Goal: Check status: Check status

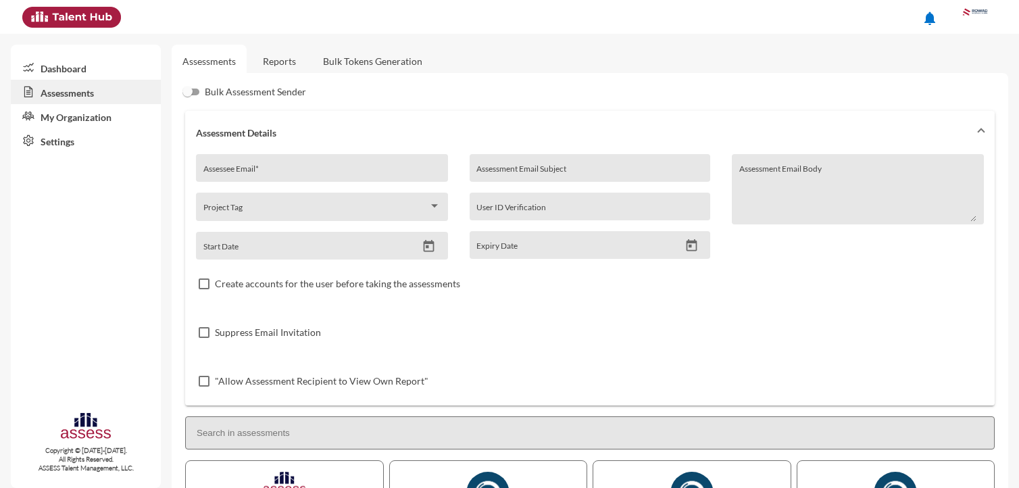
click at [265, 156] on div "Assessee Email *" at bounding box center [322, 168] width 252 height 28
click at [278, 68] on link "Reports" at bounding box center [279, 61] width 55 height 33
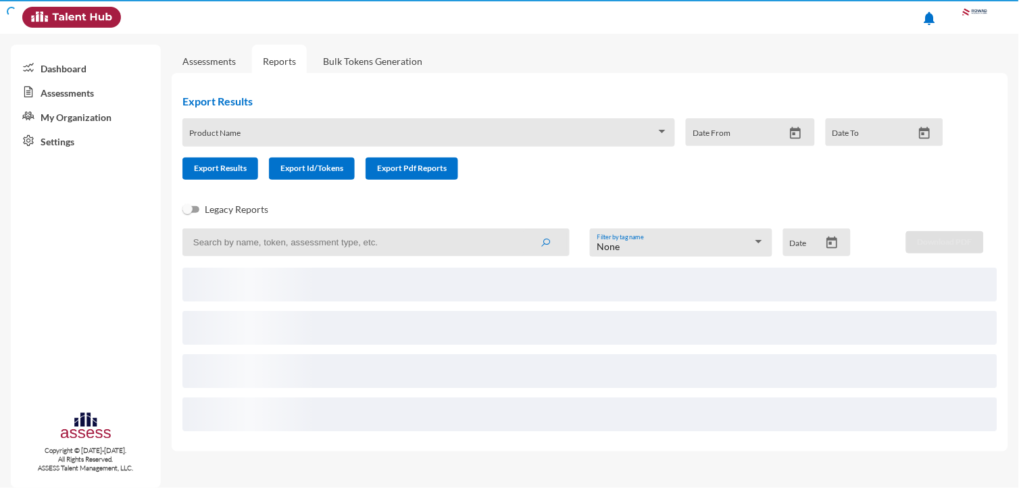
click at [261, 130] on div "Product Name" at bounding box center [429, 136] width 478 height 21
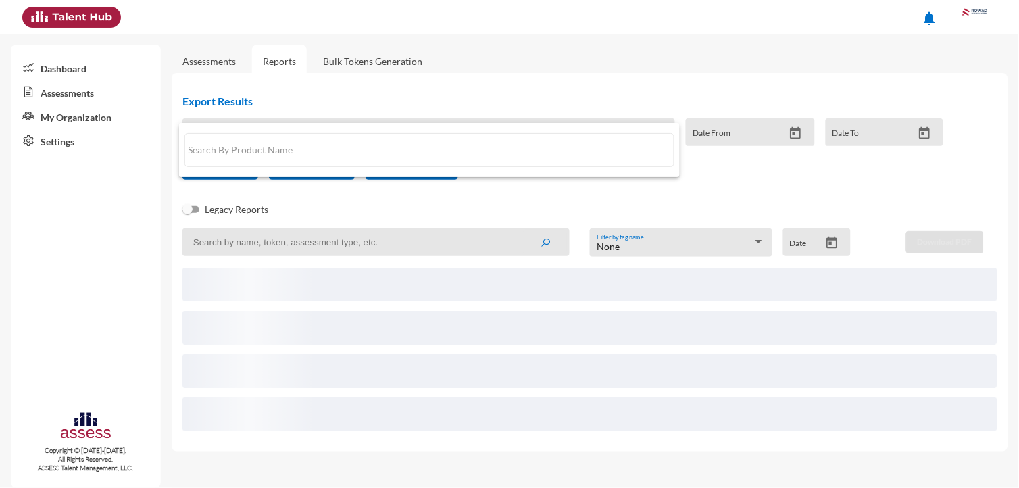
click at [269, 230] on div at bounding box center [509, 244] width 1019 height 488
click at [269, 251] on input at bounding box center [375, 242] width 387 height 28
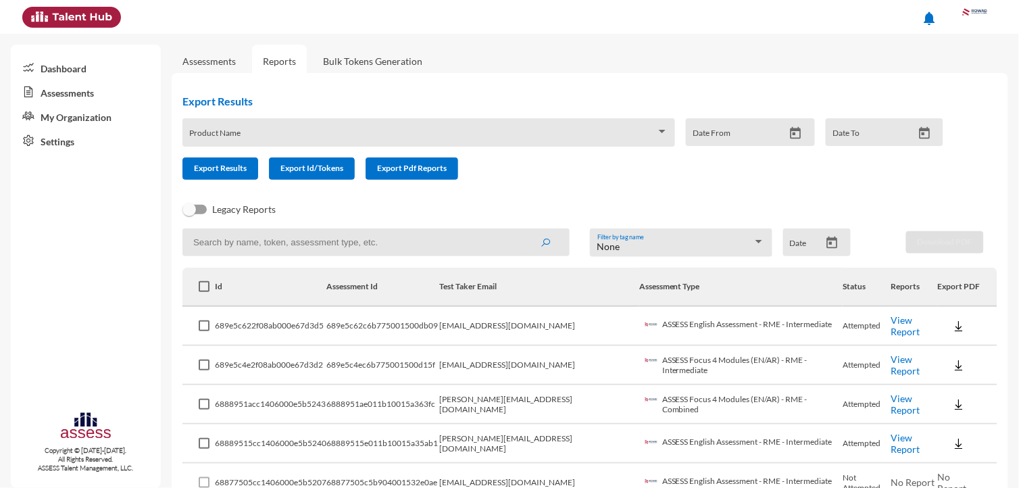
click at [241, 240] on input at bounding box center [375, 242] width 387 height 28
paste input "waleed.maken@rowad-rme.net"
click at [540, 241] on icon "submit" at bounding box center [545, 242] width 11 height 11
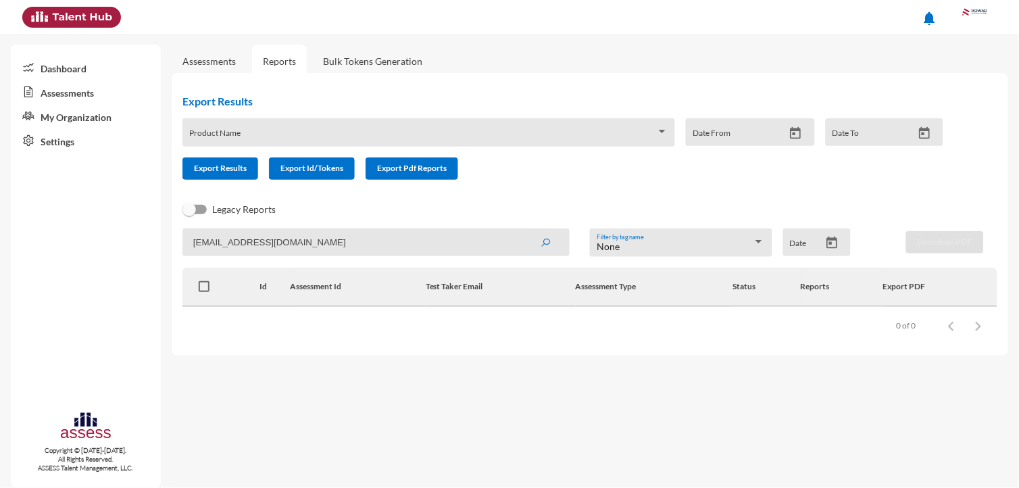
click at [334, 238] on input "waleed.maken@rowad-rme.net" at bounding box center [375, 242] width 387 height 28
click at [523, 230] on button "submit" at bounding box center [544, 242] width 43 height 24
drag, startPoint x: 269, startPoint y: 233, endPoint x: 11, endPoint y: 261, distance: 258.8
click at [11, 261] on mat-sidenav-container "Dashboard Assessments My Organization Settings Copyright © 2015-2024. All Right…" at bounding box center [509, 261] width 1019 height 454
click at [523, 230] on button "submit" at bounding box center [544, 242] width 43 height 24
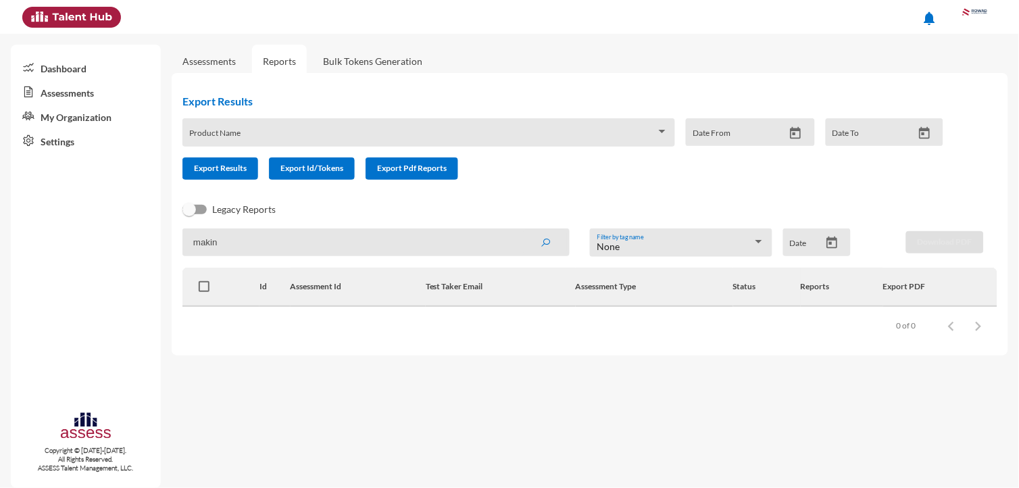
drag, startPoint x: 271, startPoint y: 238, endPoint x: 14, endPoint y: 230, distance: 256.8
click at [31, 232] on mat-sidenav-container "Dashboard Assessments My Organization Settings Copyright © 2015-2024. All Right…" at bounding box center [509, 261] width 1019 height 454
click at [523, 230] on button "submit" at bounding box center [544, 242] width 43 height 24
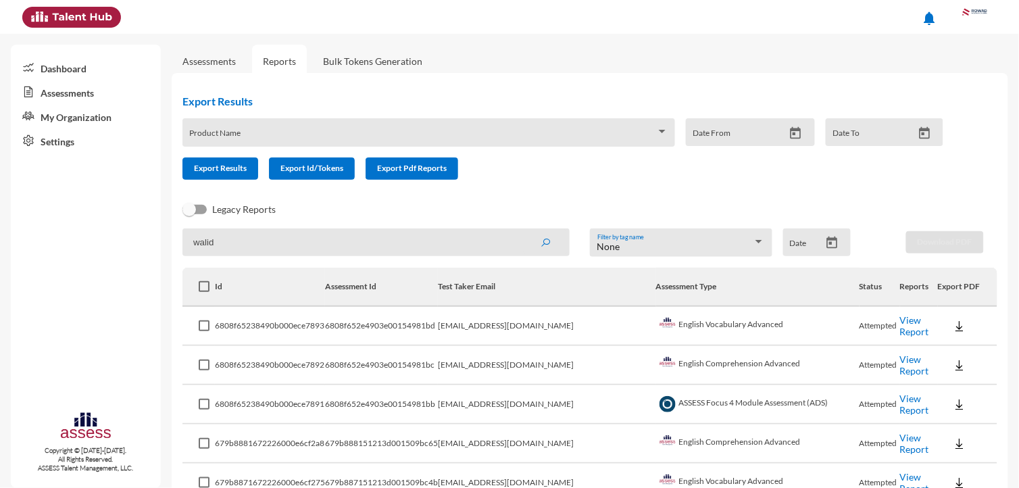
click at [523, 230] on button "submit" at bounding box center [544, 242] width 43 height 24
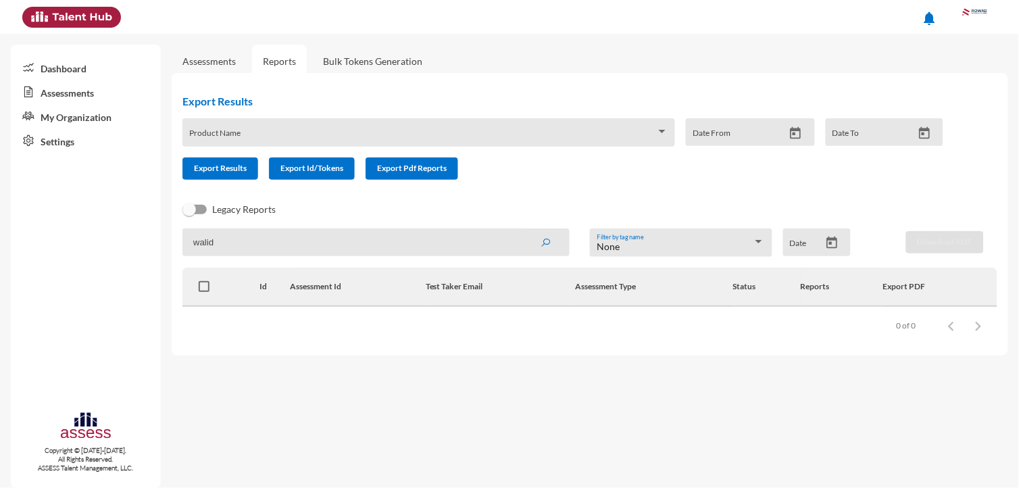
drag, startPoint x: 269, startPoint y: 240, endPoint x: 0, endPoint y: 245, distance: 268.9
click at [158, 246] on mat-sidenav-container "Dashboard Assessments My Organization Settings Copyright © 2015-2024. All Right…" at bounding box center [509, 261] width 1019 height 454
click at [523, 230] on button "submit" at bounding box center [544, 242] width 43 height 24
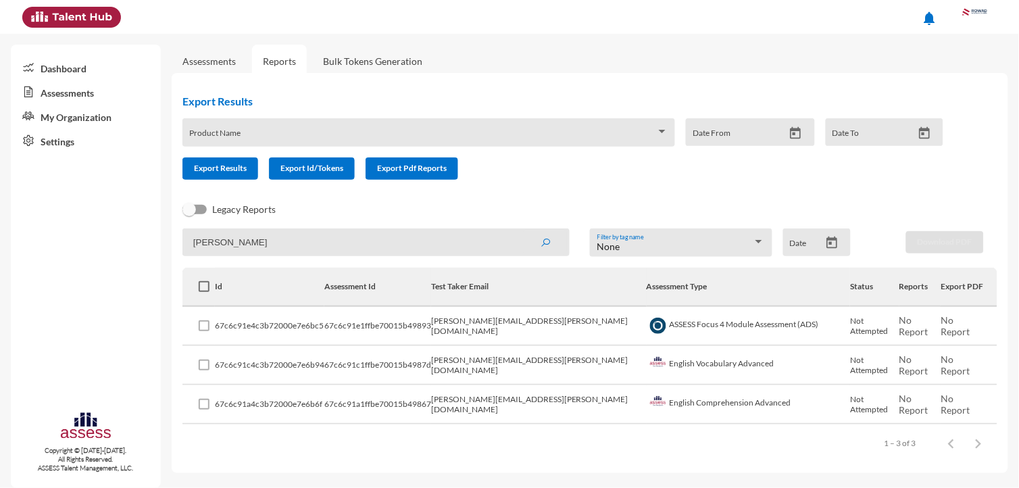
click at [523, 230] on button "submit" at bounding box center [544, 242] width 43 height 24
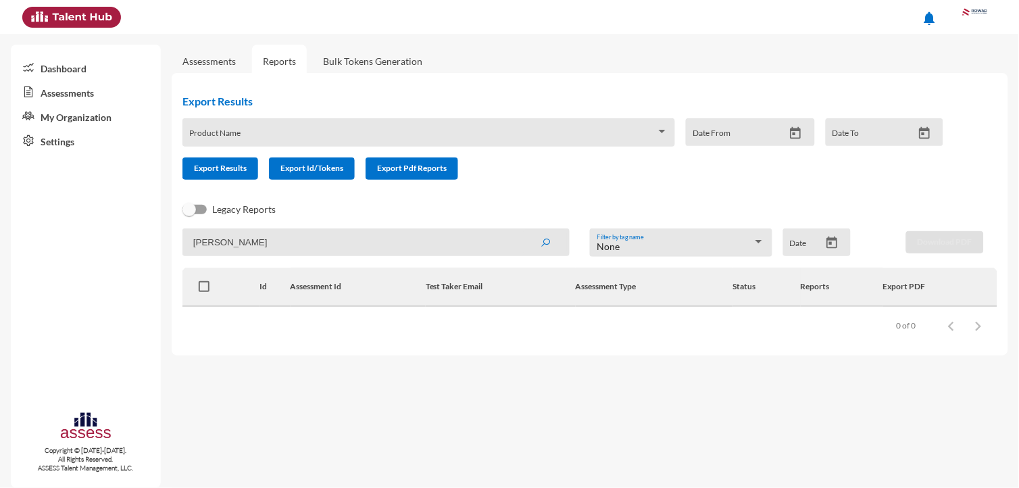
click at [355, 243] on input "mohib" at bounding box center [375, 242] width 387 height 28
click at [523, 230] on button "submit" at bounding box center [544, 242] width 43 height 24
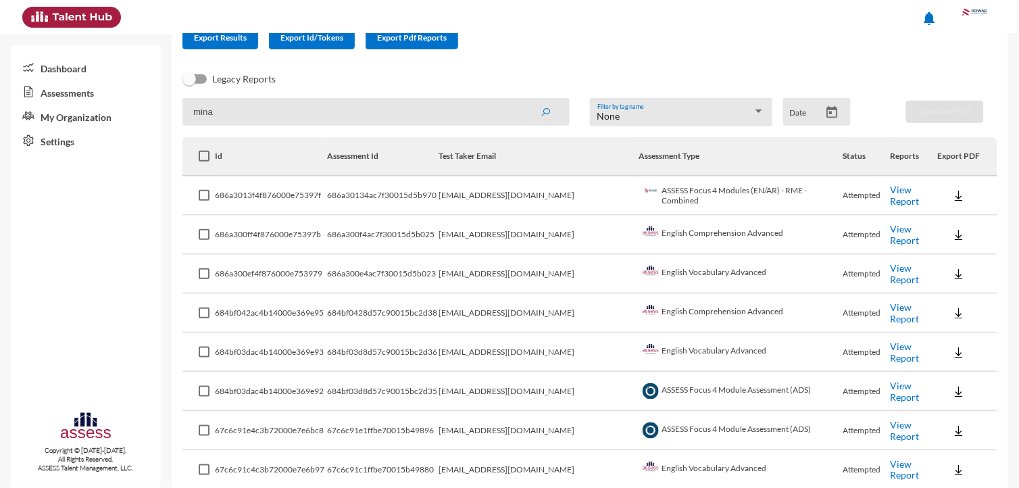
scroll to position [225, 0]
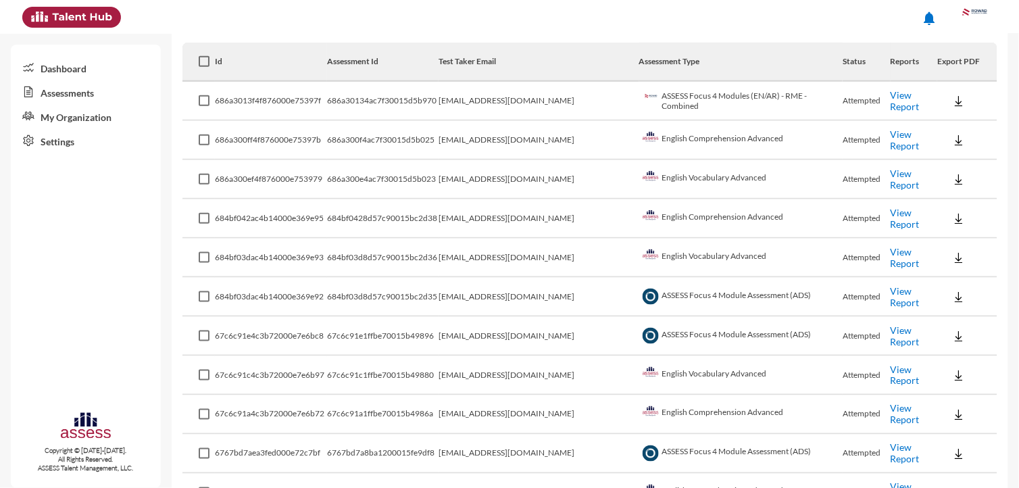
click at [890, 366] on link "View Report" at bounding box center [904, 374] width 29 height 23
click at [892, 363] on link "View Report" at bounding box center [904, 374] width 29 height 23
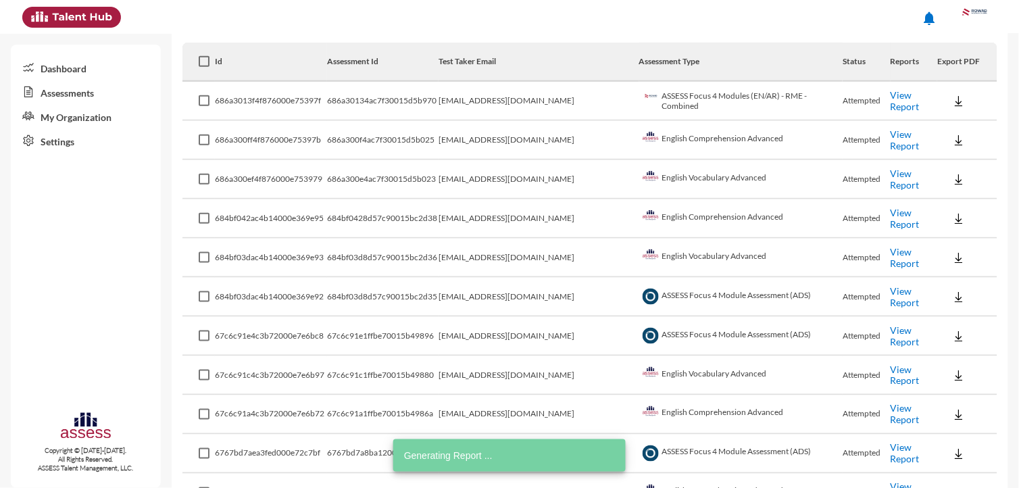
click at [890, 409] on link "View Report" at bounding box center [904, 414] width 29 height 23
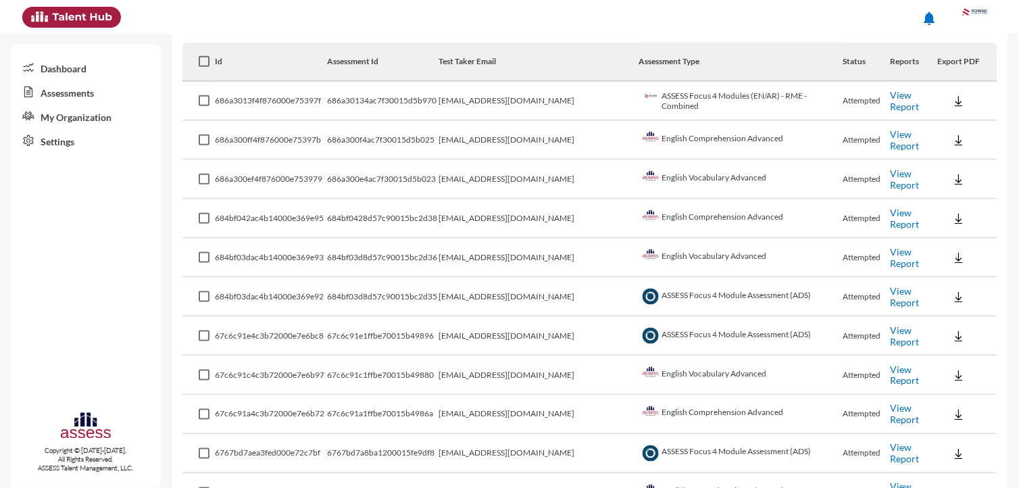
click at [890, 328] on link "View Report" at bounding box center [904, 335] width 29 height 23
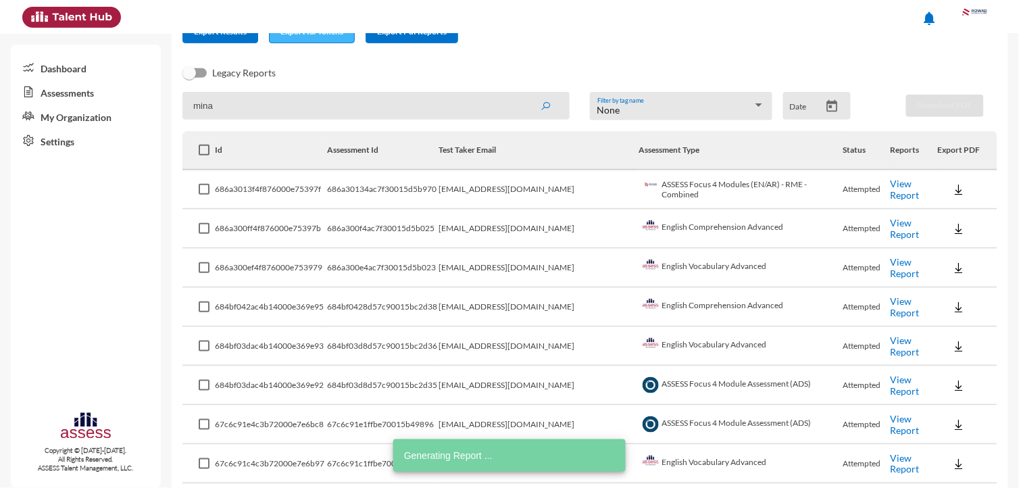
scroll to position [0, 0]
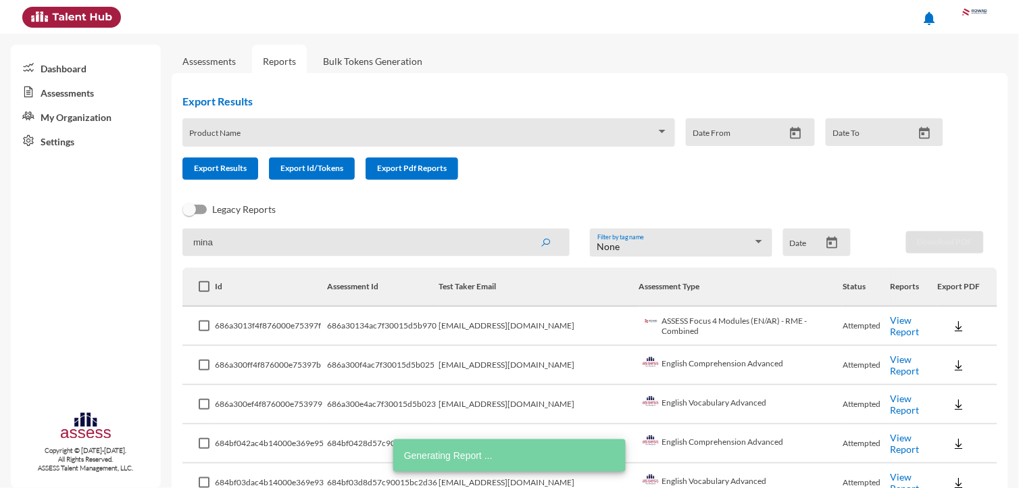
click at [288, 236] on input "mina" at bounding box center [375, 242] width 387 height 28
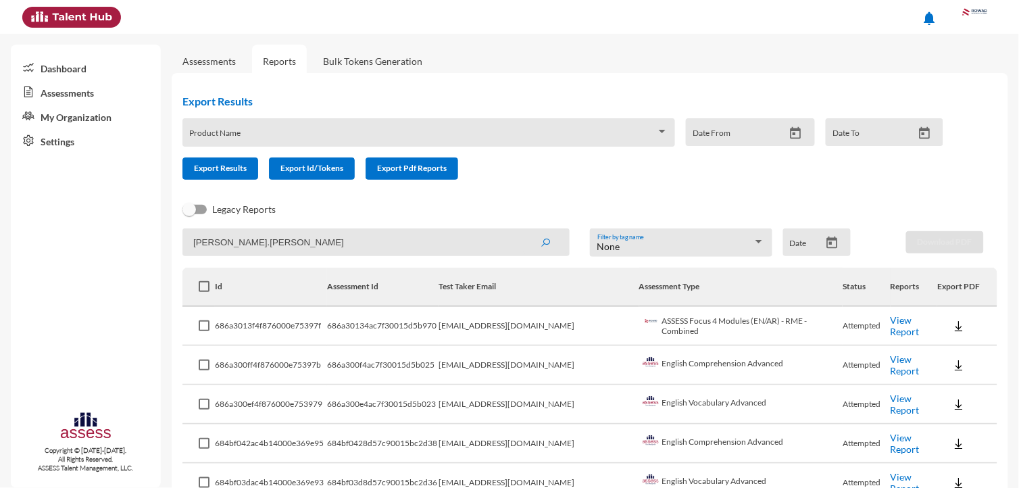
click at [523, 230] on button "submit" at bounding box center [544, 242] width 43 height 24
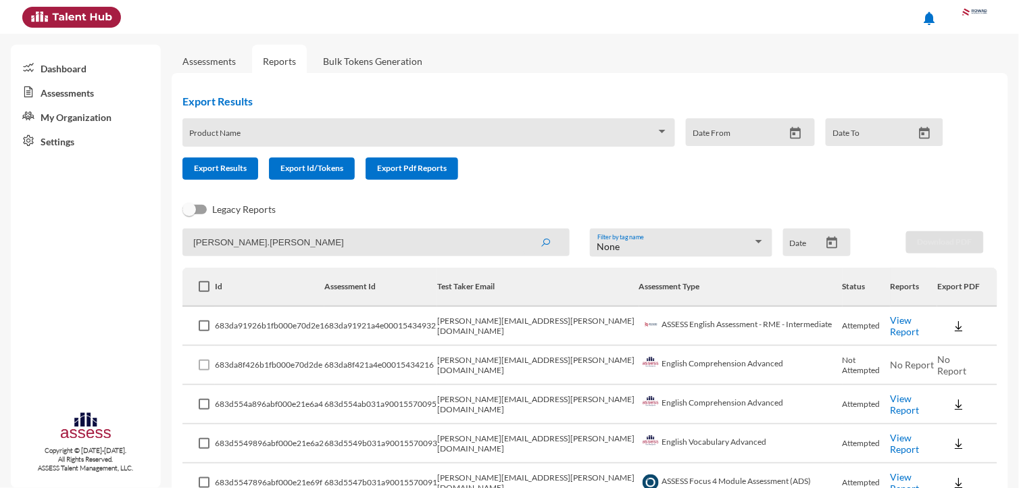
click at [890, 324] on link "View Report" at bounding box center [904, 325] width 29 height 23
click at [890, 478] on link "View Report" at bounding box center [904, 482] width 29 height 23
click at [280, 246] on input "mohamed.shehab" at bounding box center [375, 242] width 387 height 28
paste input "khaled.salama@rowad-rme.com"
type input "khaled.salama@rowad-rme.com"
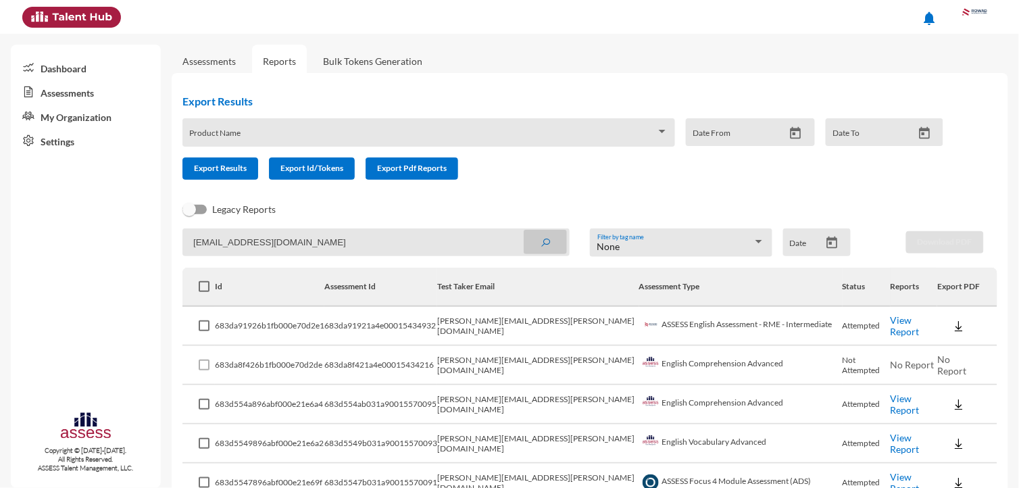
click at [523, 230] on button "submit" at bounding box center [544, 242] width 43 height 24
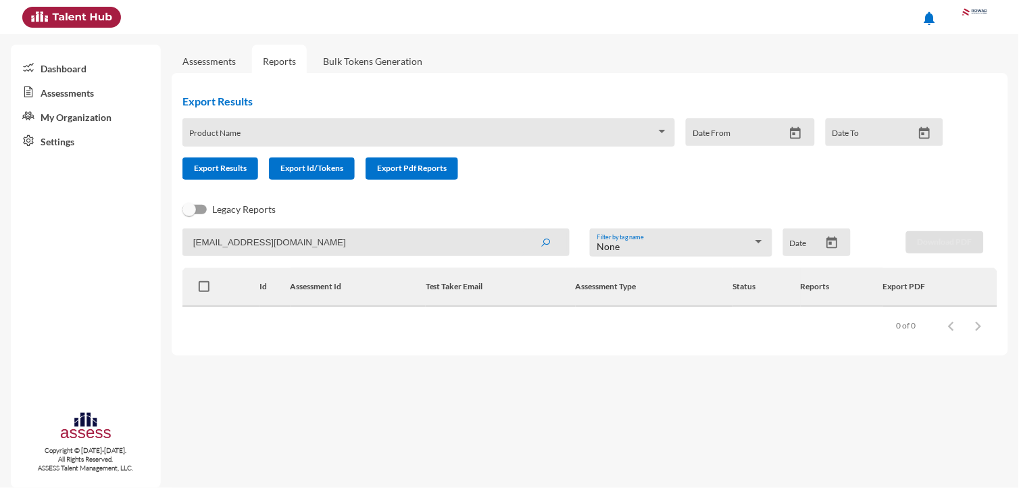
click at [339, 239] on input "khaled.salama@rowad-rme.com" at bounding box center [375, 242] width 387 height 28
click at [340, 237] on input "khaled.salama@rowad-rme.com" at bounding box center [375, 242] width 387 height 28
paste input "islam.taha@rowad-rme."
paste input
type input "islam.taha@rowad-rme.com"
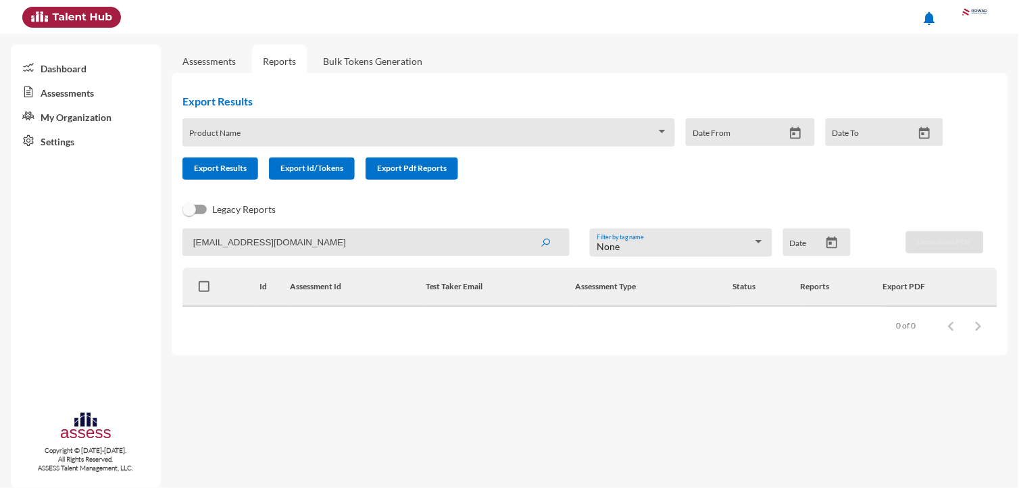
click at [532, 248] on button "submit" at bounding box center [544, 242] width 43 height 24
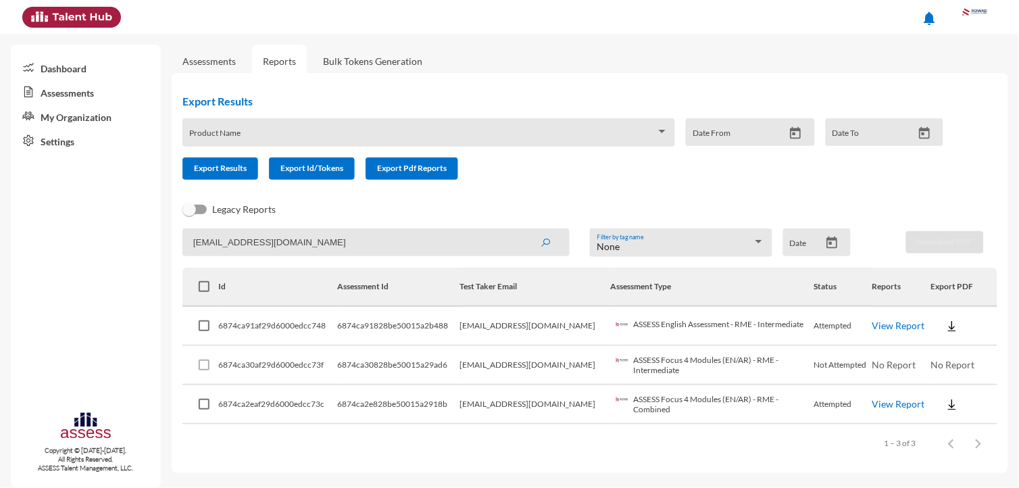
click at [890, 321] on link "View Report" at bounding box center [898, 324] width 53 height 11
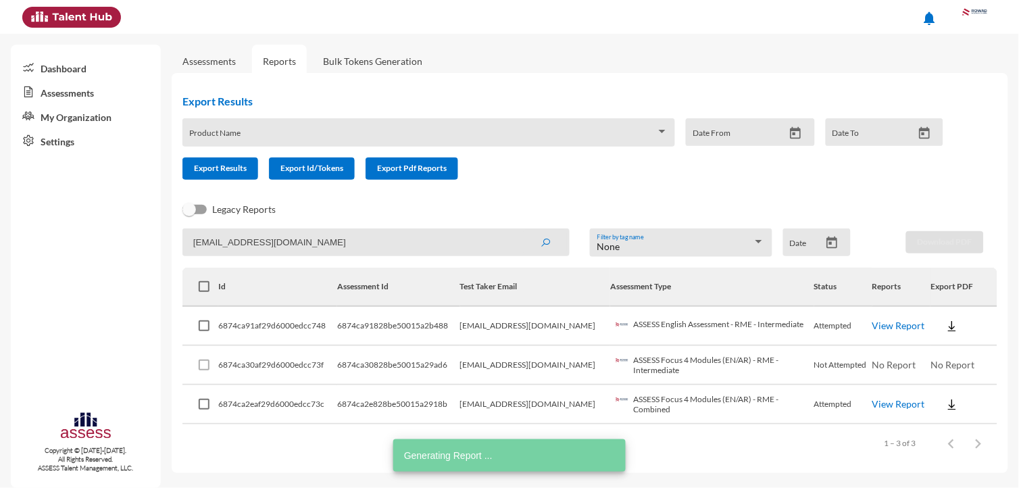
click at [897, 407] on td "View Report" at bounding box center [901, 404] width 58 height 39
click at [896, 401] on link "View Report" at bounding box center [898, 403] width 53 height 11
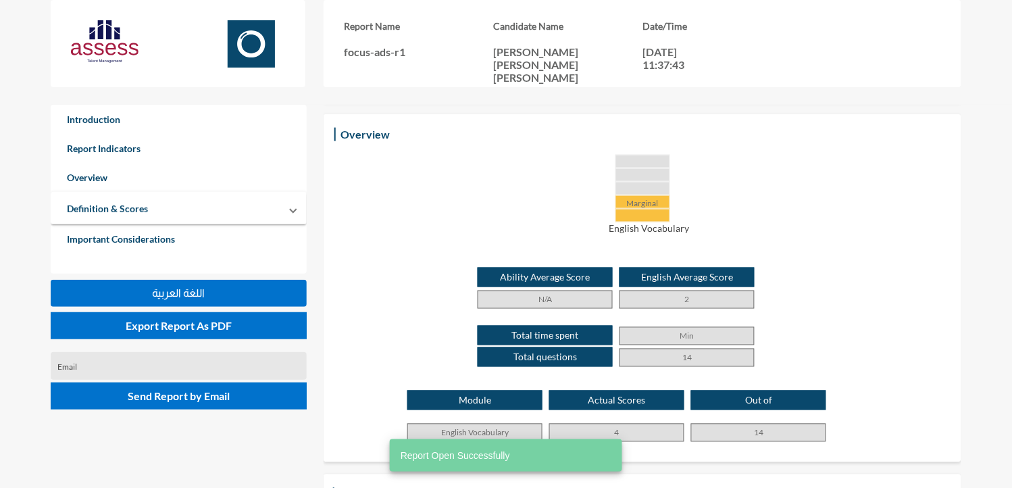
scroll to position [300, 0]
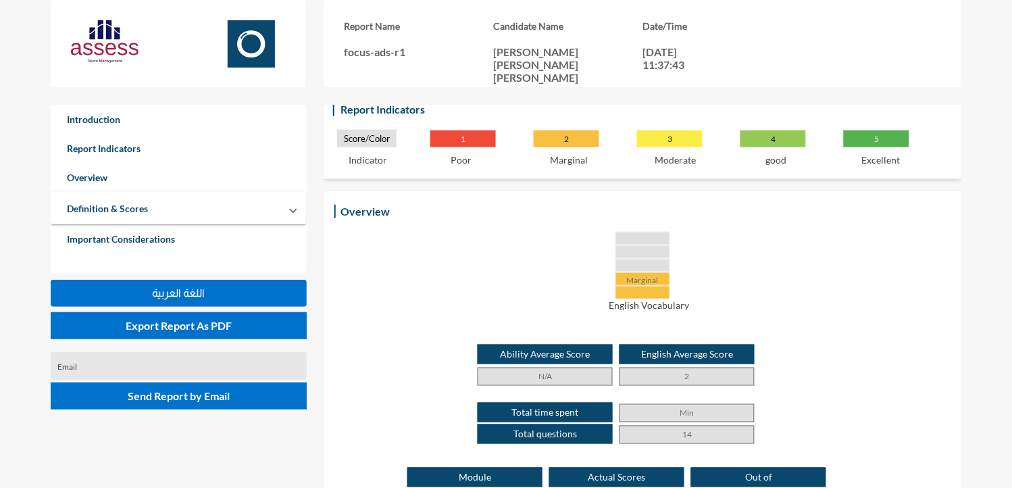
scroll to position [225, 0]
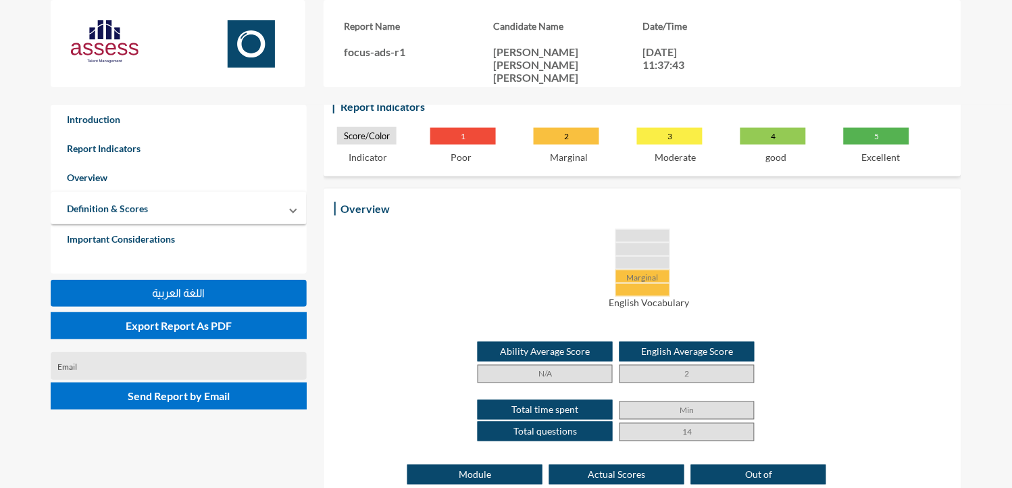
scroll to position [225, 0]
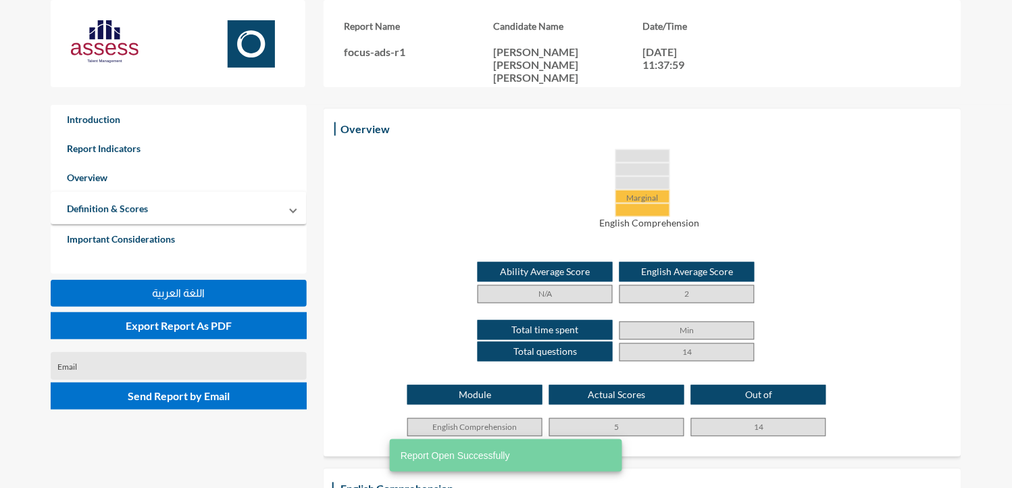
scroll to position [300, 0]
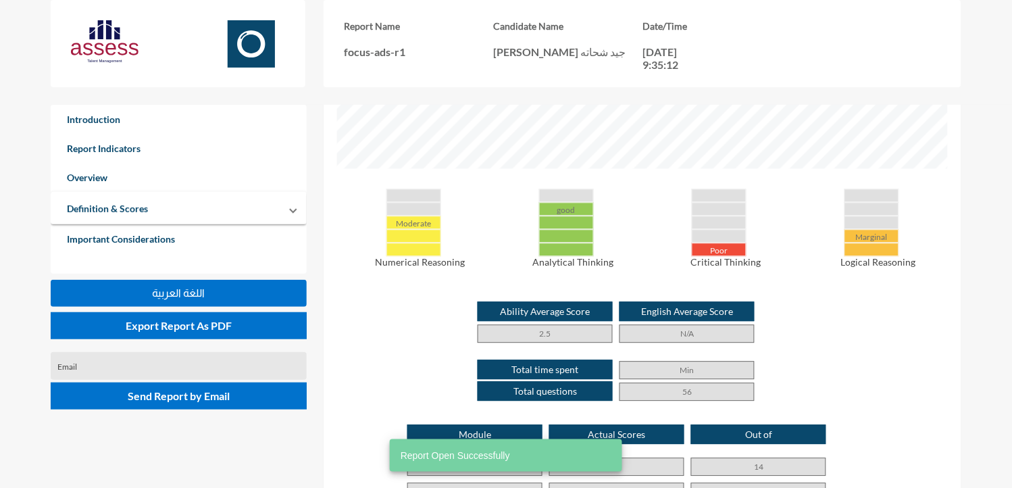
scroll to position [600, 0]
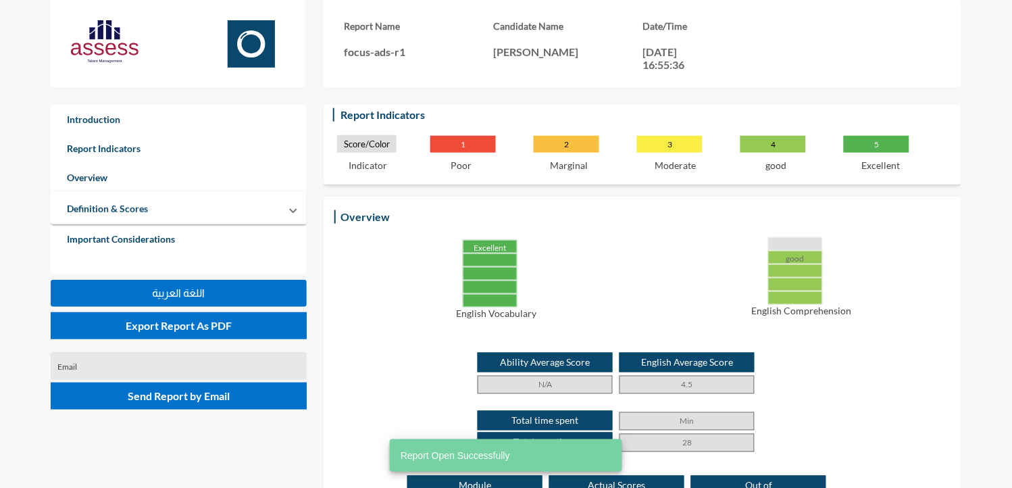
scroll to position [300, 0]
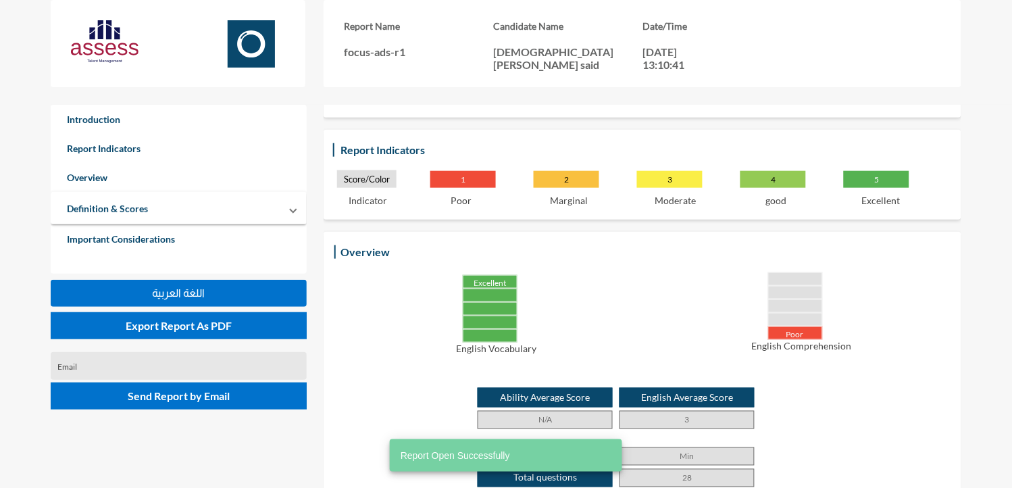
scroll to position [225, 0]
